Goal: Task Accomplishment & Management: Manage account settings

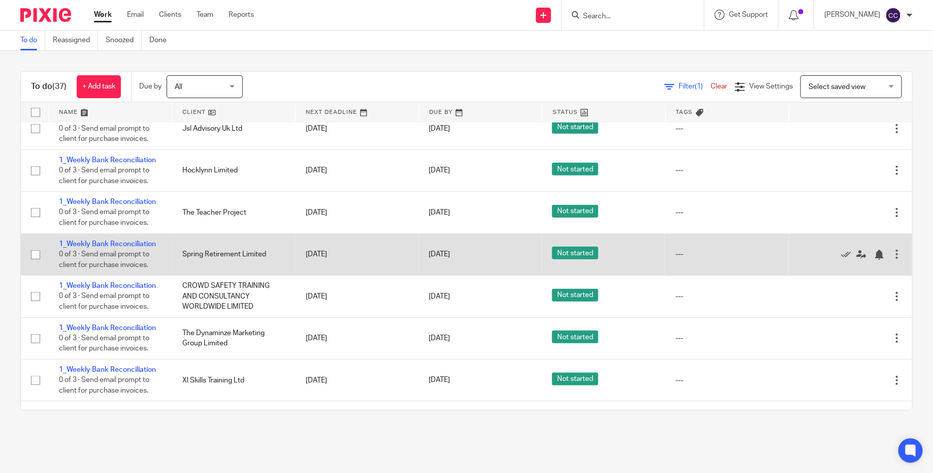
scroll to position [483, 0]
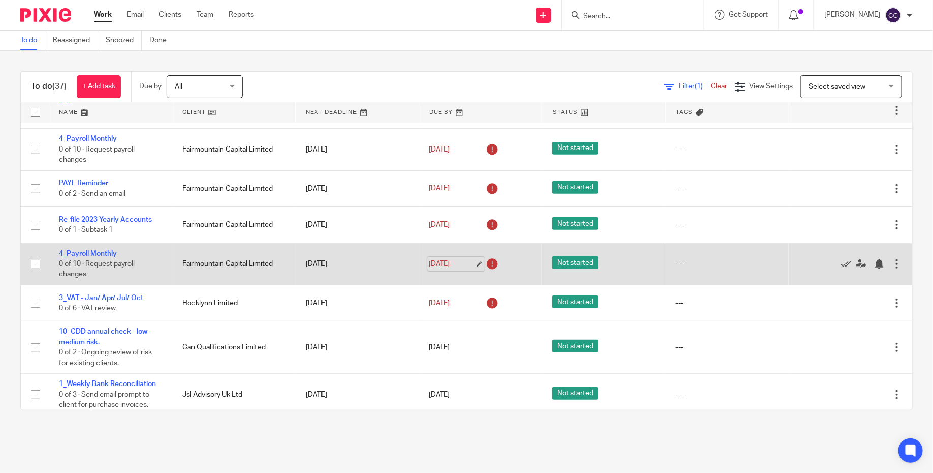
scroll to position [180, 0]
